Goal: Find specific page/section: Find specific page/section

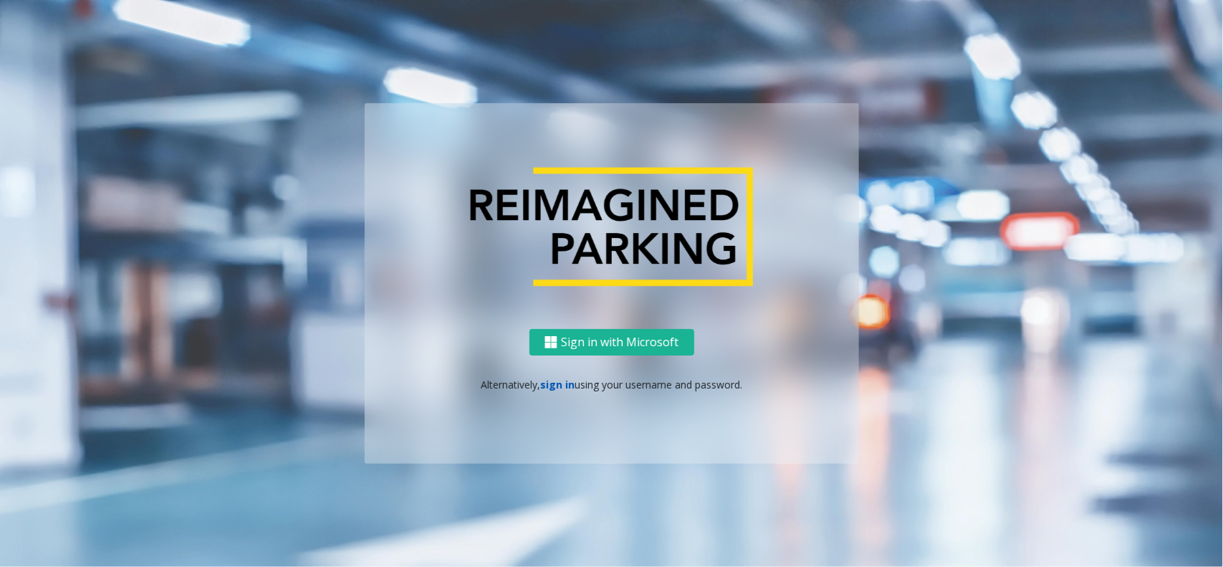
click at [547, 383] on link "sign in" at bounding box center [557, 385] width 34 height 14
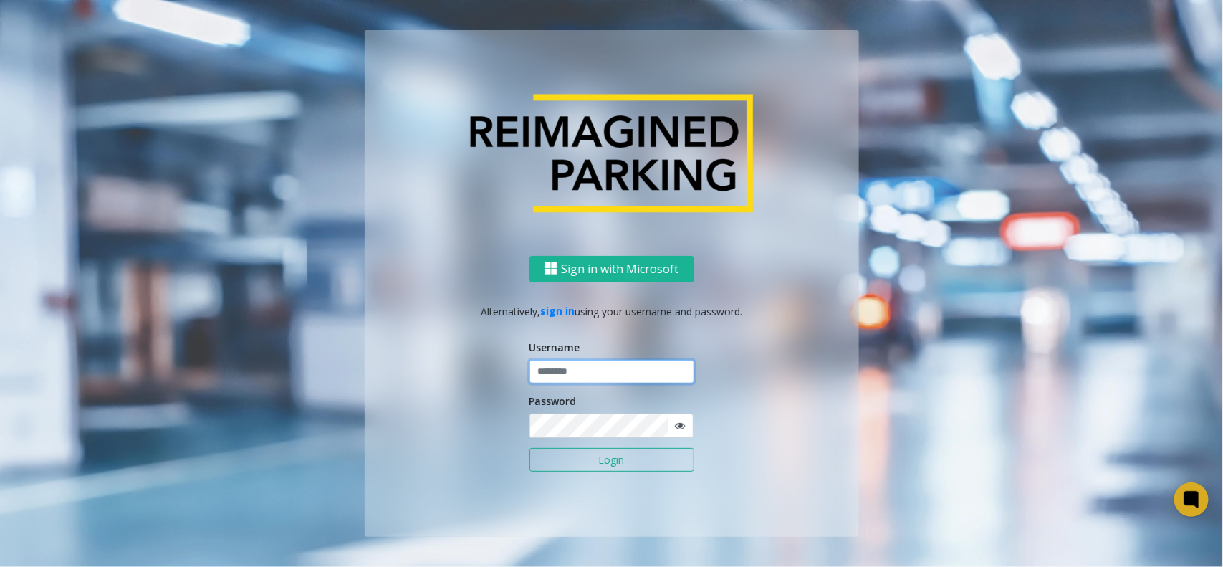
click at [562, 367] on input "text" at bounding box center [611, 372] width 165 height 24
type input "*******"
click at [529, 448] on button "Login" at bounding box center [611, 460] width 165 height 24
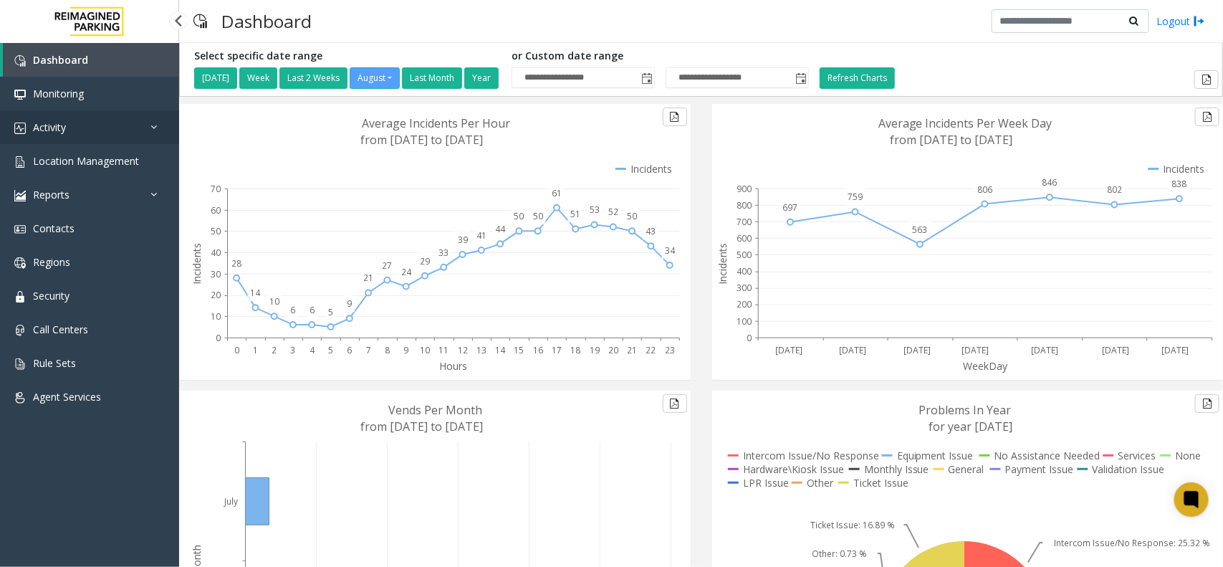
click at [77, 120] on link "Activity" at bounding box center [89, 127] width 179 height 34
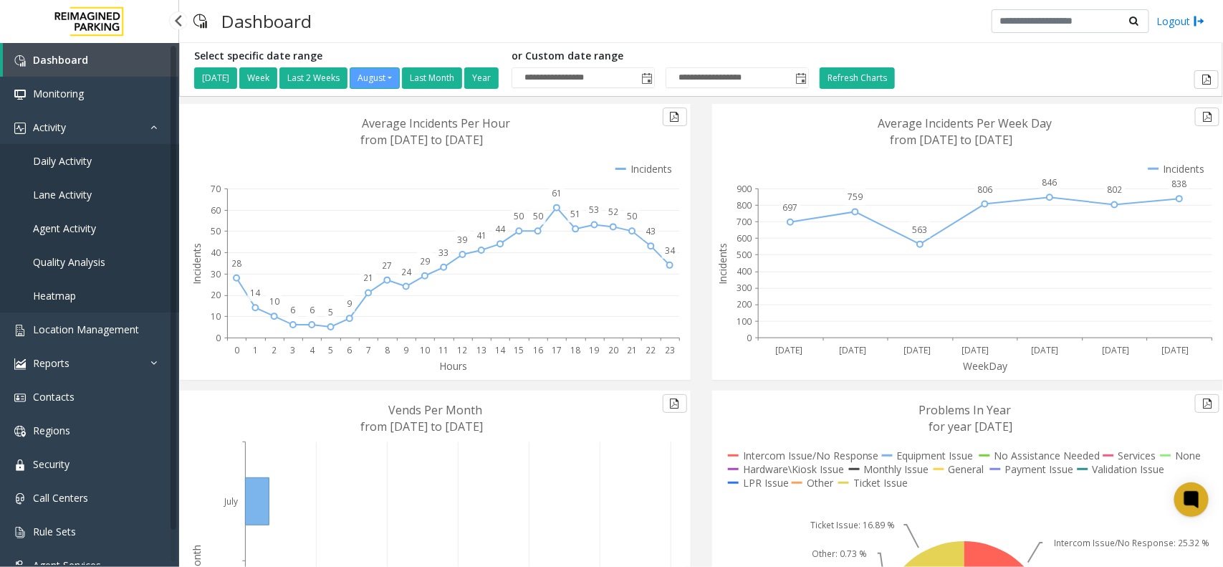
click at [75, 155] on span "Daily Activity" at bounding box center [62, 161] width 59 height 14
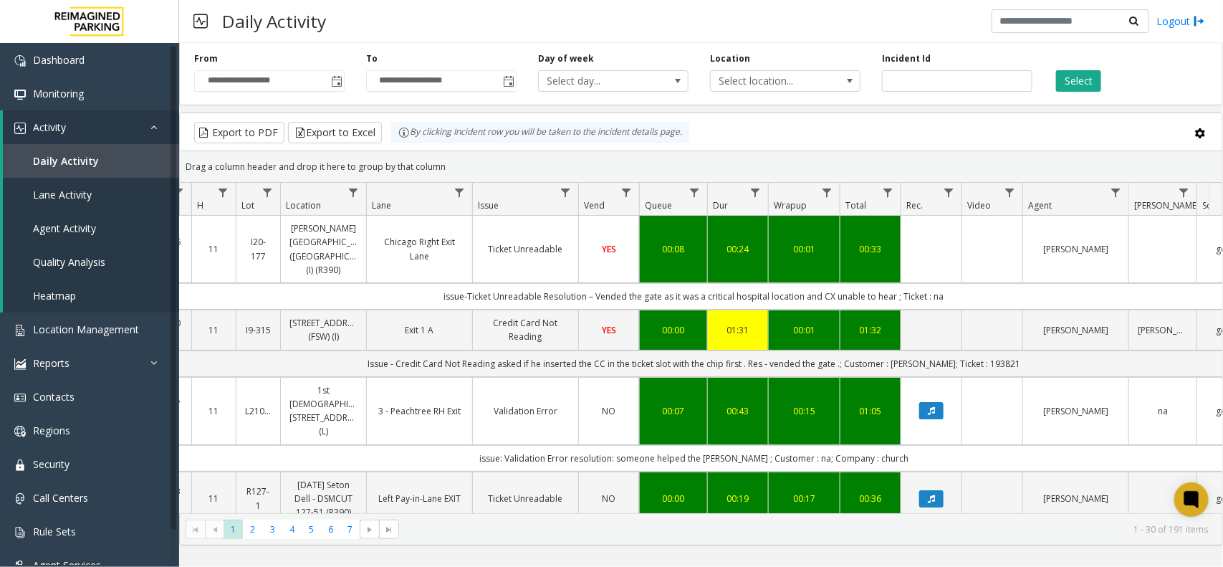
scroll to position [0, 170]
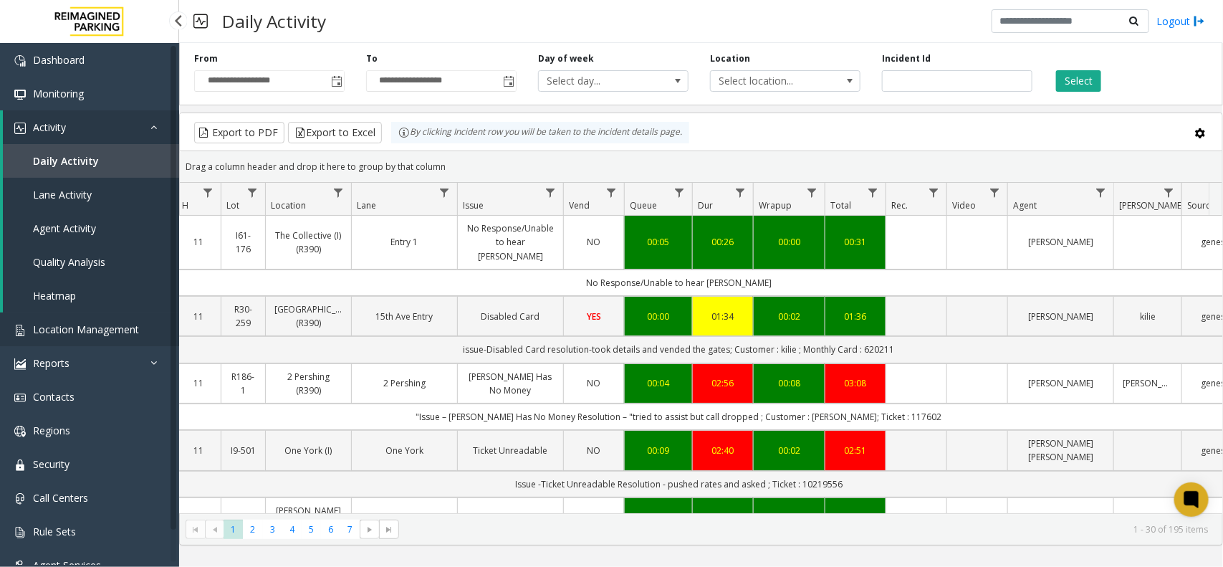
click at [101, 327] on span "Location Management" at bounding box center [86, 329] width 106 height 14
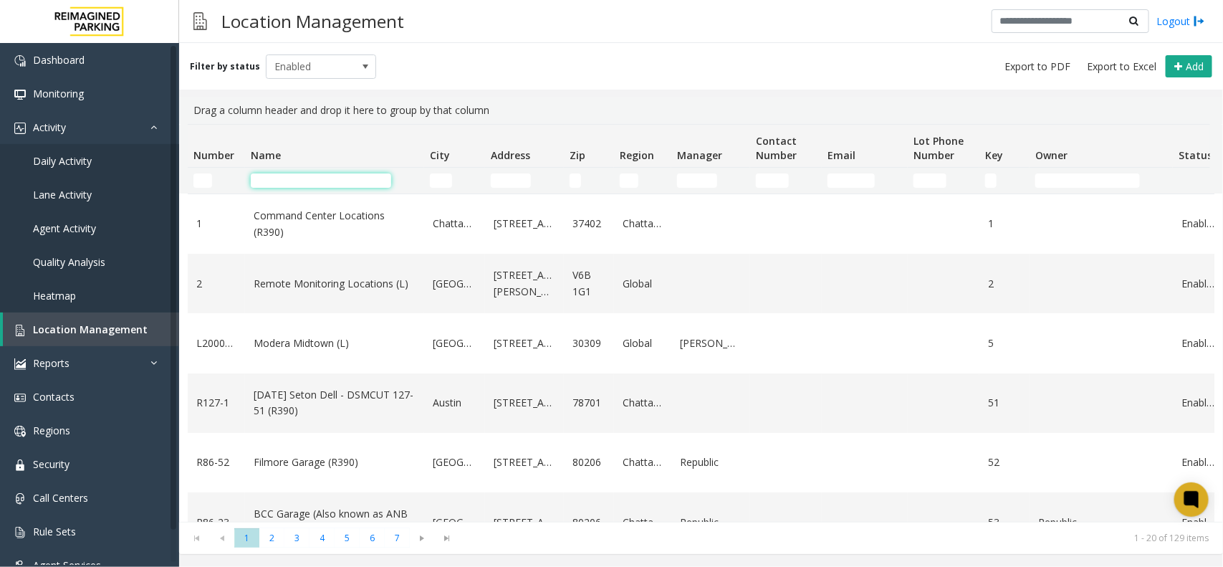
click at [308, 177] on input "Name Filter" at bounding box center [321, 180] width 140 height 14
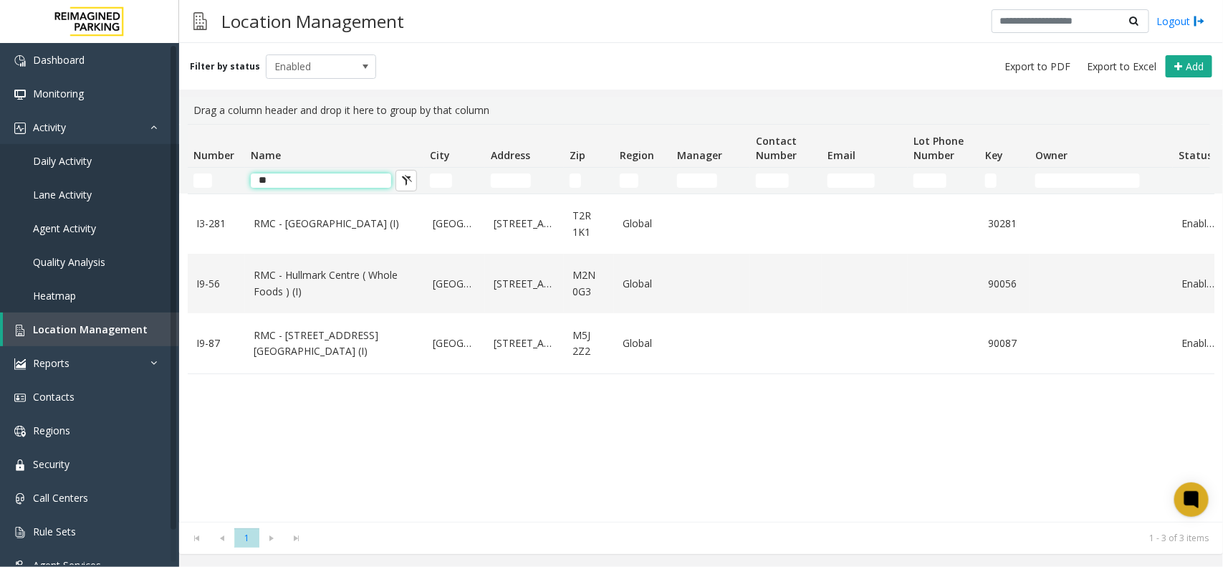
type input "*"
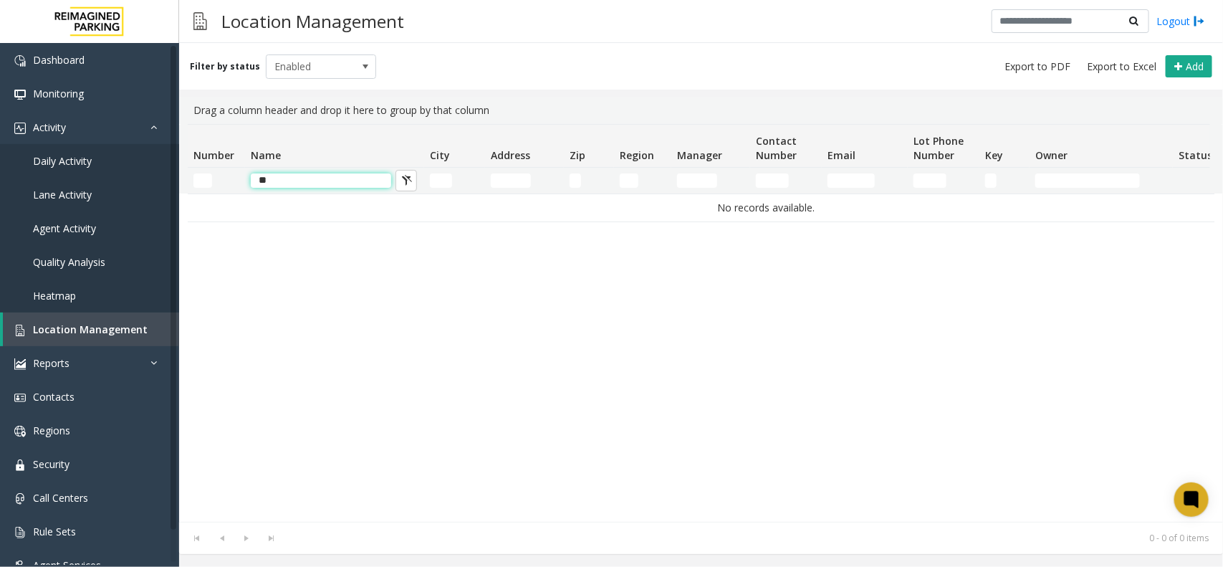
type input "*"
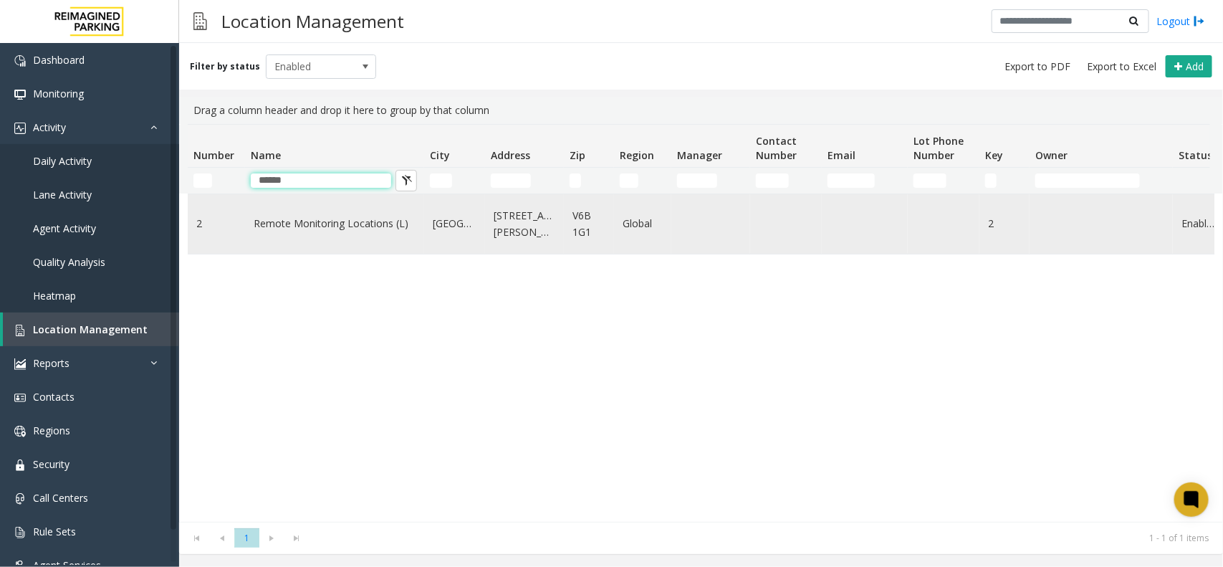
type input "******"
click at [323, 226] on link "Remote Monitoring Locations (L)" at bounding box center [335, 224] width 162 height 16
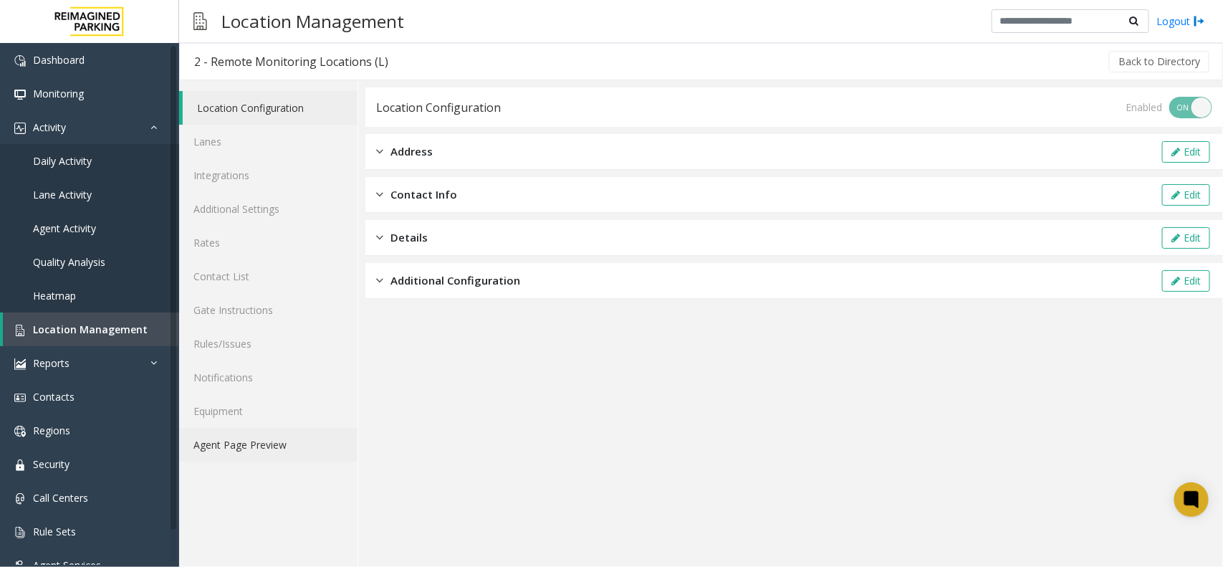
click at [235, 442] on link "Agent Page Preview" at bounding box center [268, 445] width 178 height 34
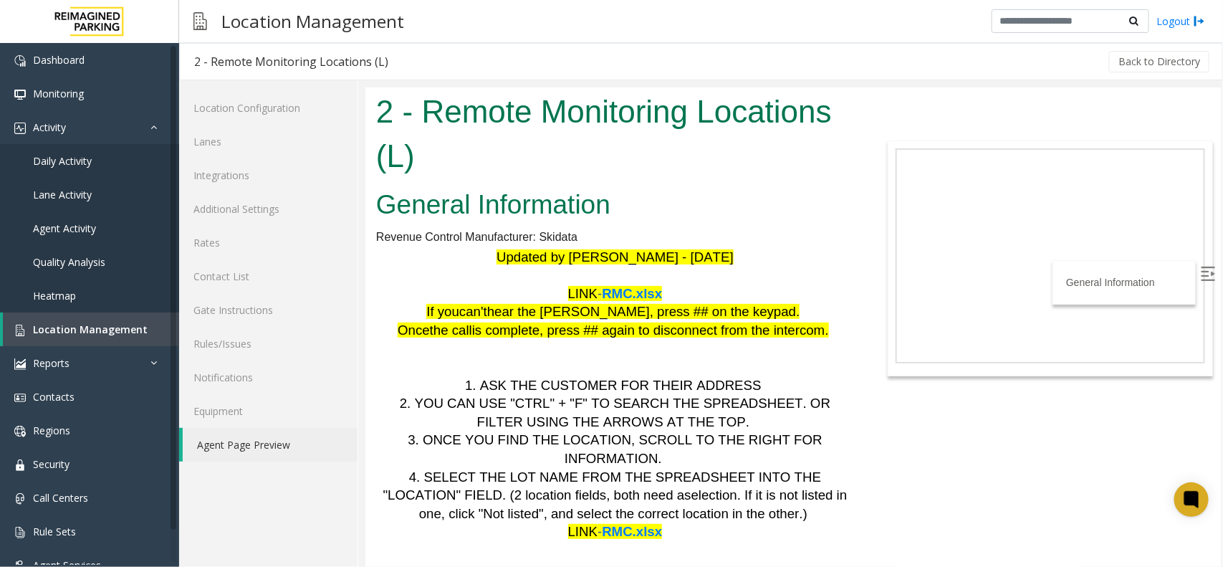
click at [634, 291] on span "RMC.xlsx" at bounding box center [631, 292] width 60 height 15
